Goal: Use online tool/utility: Utilize a website feature to perform a specific function

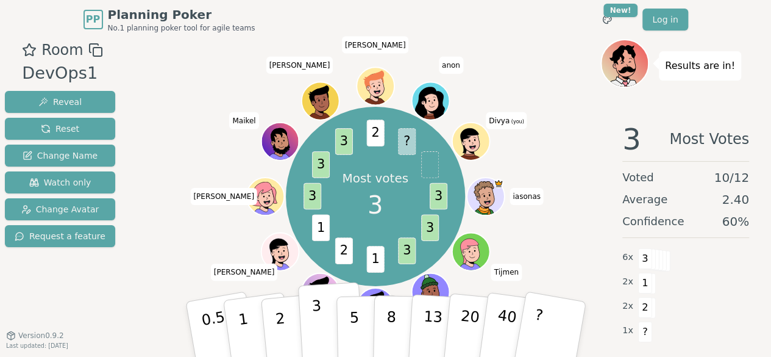
click at [311, 330] on button "3" at bounding box center [331, 329] width 66 height 95
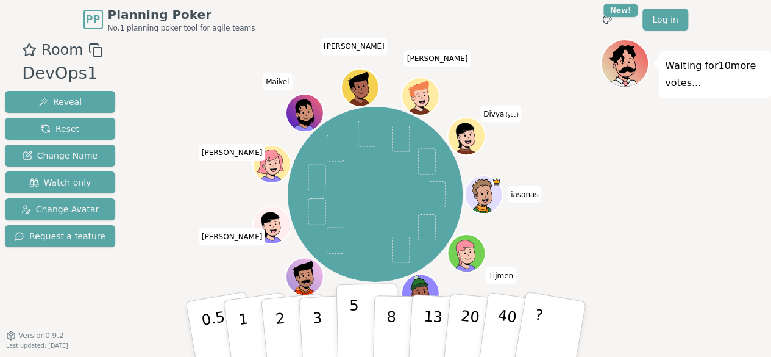
click at [359, 327] on button "5" at bounding box center [367, 329] width 63 height 93
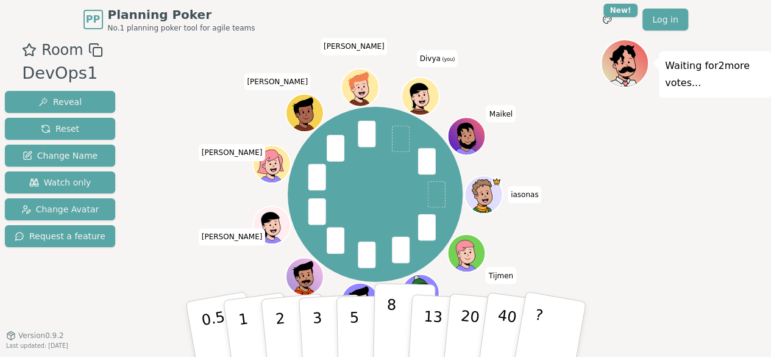
click at [395, 317] on button "8" at bounding box center [404, 329] width 63 height 93
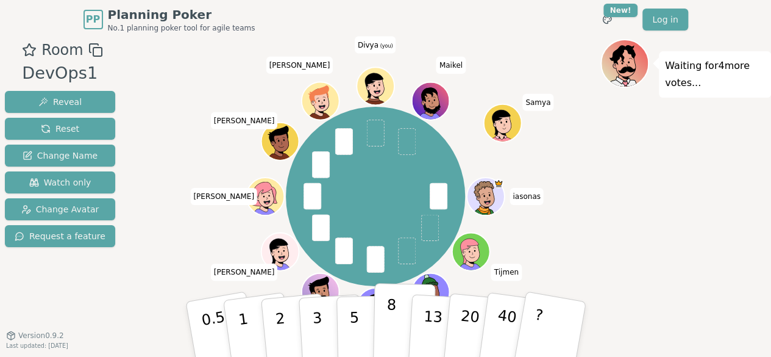
click at [400, 326] on button "8" at bounding box center [404, 329] width 63 height 93
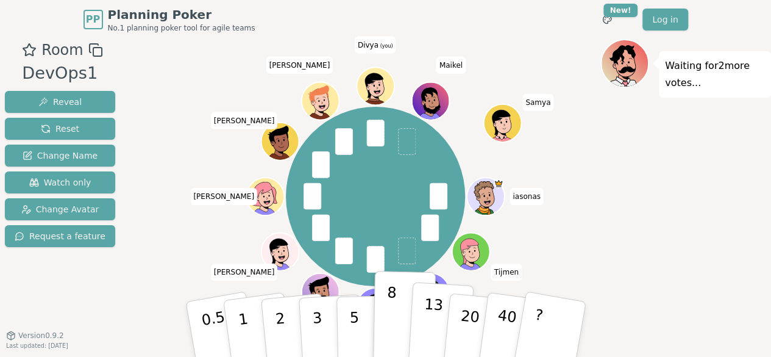
click at [426, 335] on p "13" at bounding box center [432, 328] width 23 height 67
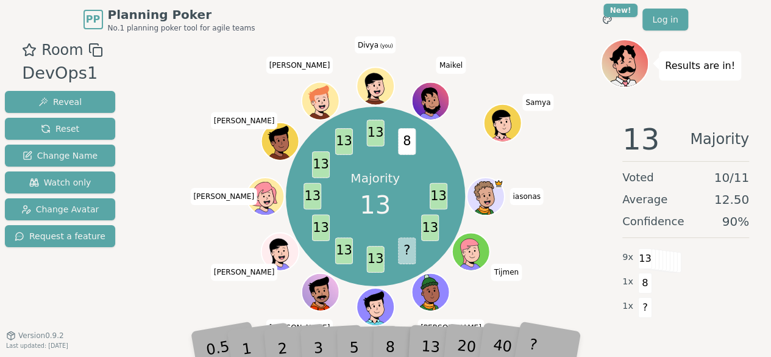
scroll to position [17, 0]
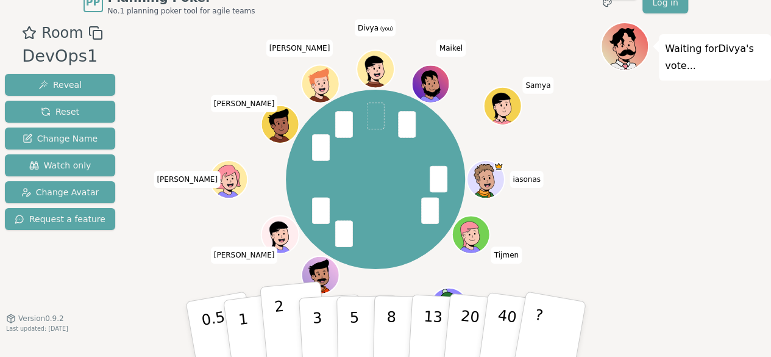
click at [287, 320] on button "2" at bounding box center [294, 329] width 70 height 97
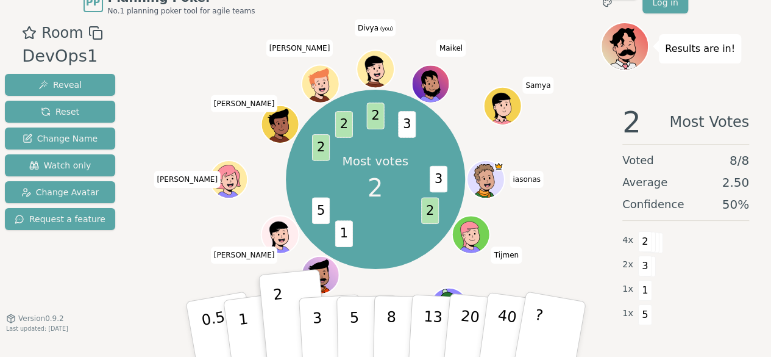
scroll to position [36, 0]
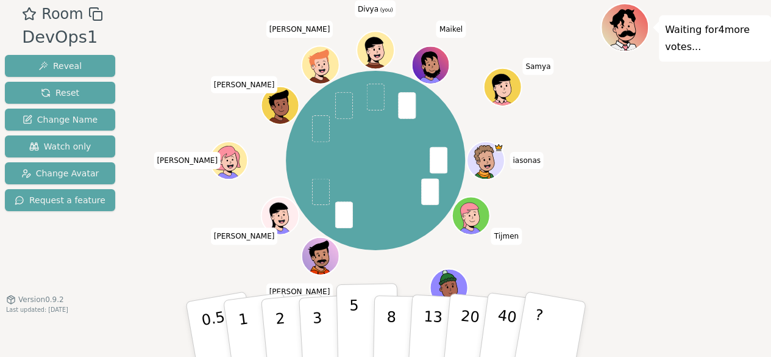
click at [351, 326] on p "5" at bounding box center [354, 329] width 10 height 66
click at [349, 344] on button "5" at bounding box center [367, 329] width 63 height 93
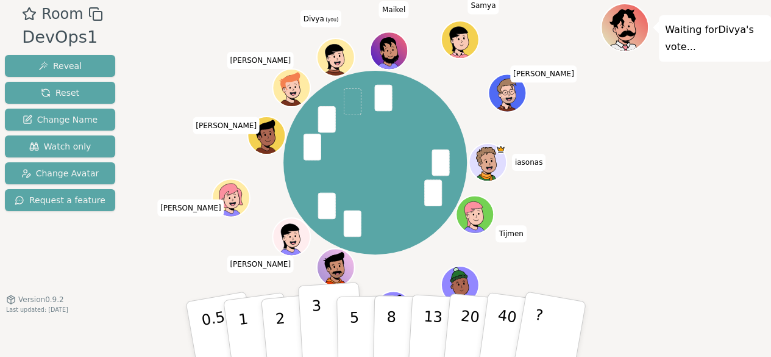
click at [323, 315] on button "3" at bounding box center [331, 329] width 66 height 95
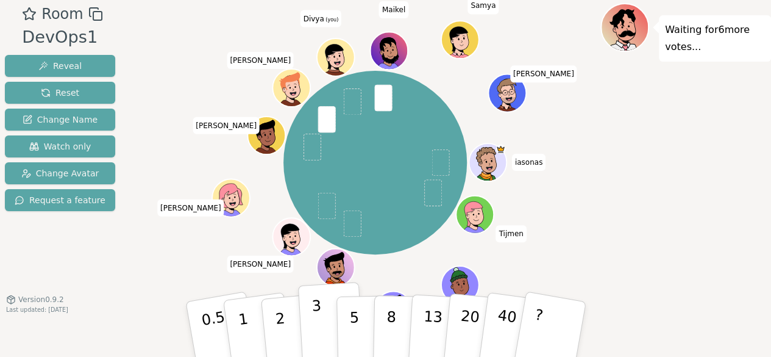
click at [313, 323] on p "3" at bounding box center [317, 330] width 13 height 66
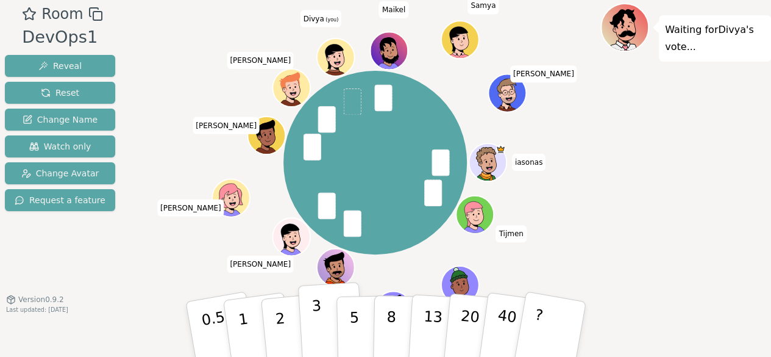
click at [313, 323] on p "3" at bounding box center [317, 330] width 13 height 66
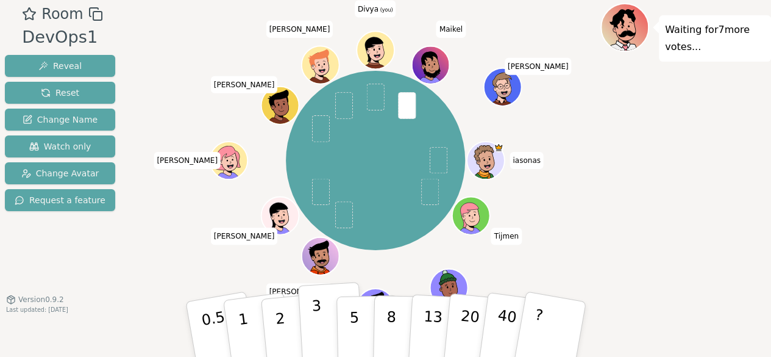
click at [316, 317] on p "3" at bounding box center [317, 330] width 13 height 66
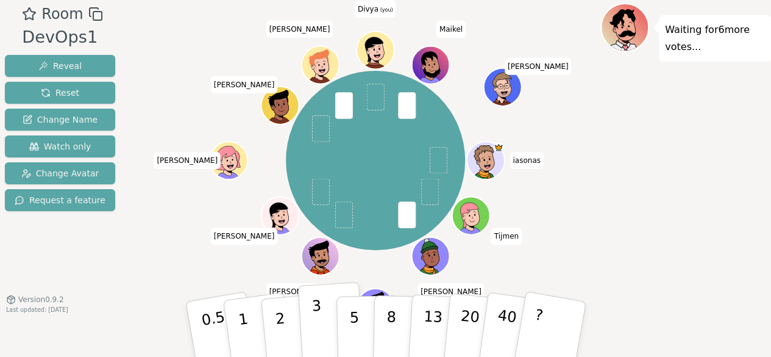
click at [313, 330] on p "3" at bounding box center [317, 330] width 13 height 66
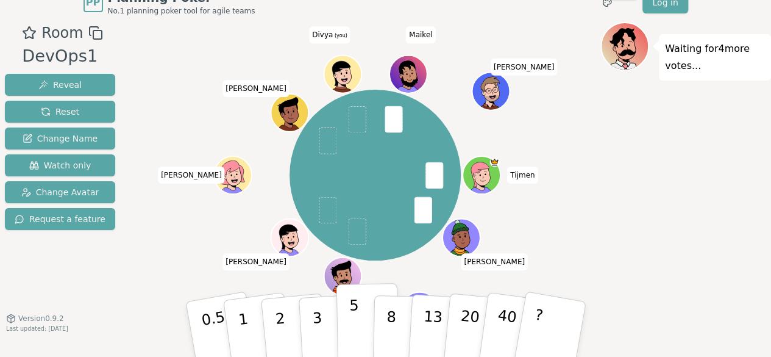
scroll to position [18, 0]
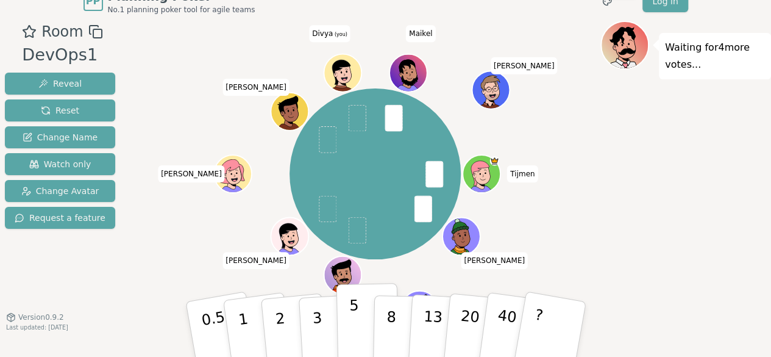
click at [360, 335] on button "5" at bounding box center [367, 329] width 63 height 93
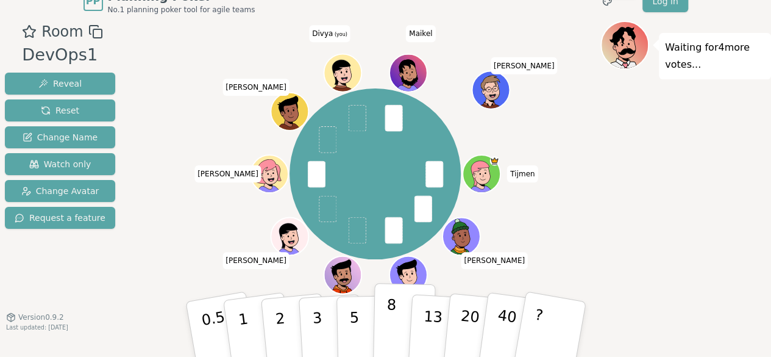
scroll to position [17, 0]
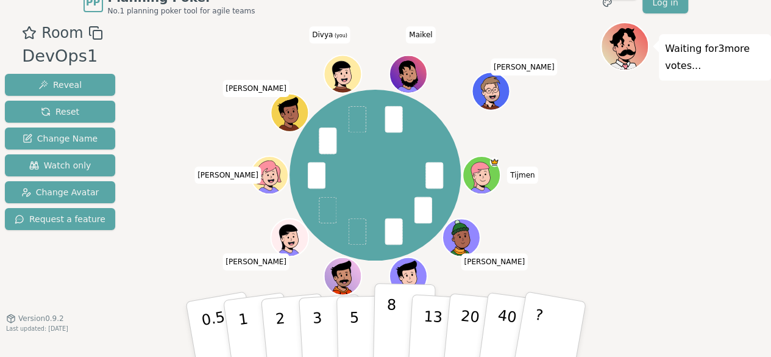
click at [400, 330] on button "8" at bounding box center [404, 329] width 63 height 93
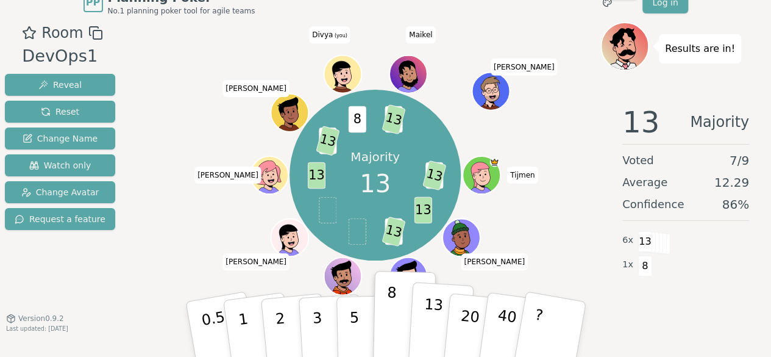
click at [433, 312] on p "13" at bounding box center [432, 328] width 23 height 67
